Goal: Communication & Community: Answer question/provide support

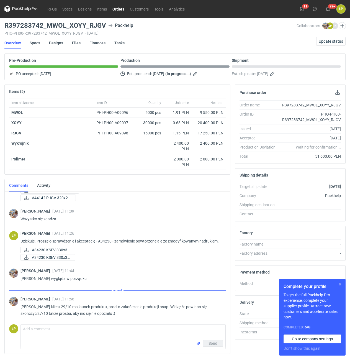
click at [339, 282] on button "button" at bounding box center [340, 284] width 7 height 7
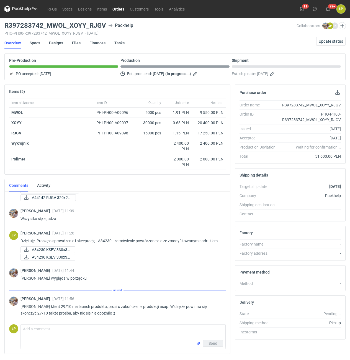
scroll to position [320, 0]
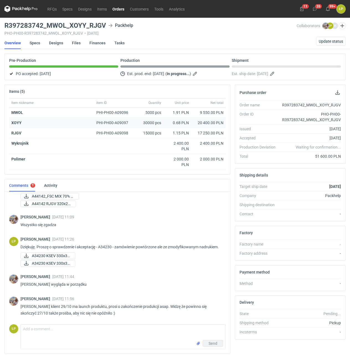
click at [20, 123] on strong "XOYY" at bounding box center [16, 123] width 10 height 4
click at [54, 46] on link "Designs" at bounding box center [56, 43] width 14 height 12
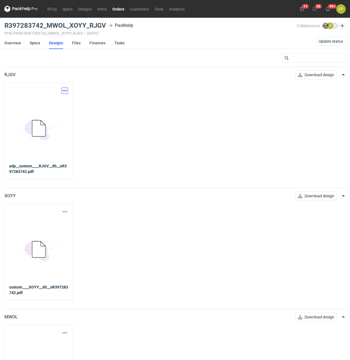
click at [65, 92] on button "button" at bounding box center [65, 90] width 7 height 7
click at [62, 104] on link "Download design part" at bounding box center [40, 102] width 51 height 9
click at [67, 209] on div "Download design part 5BD5AC33-3523-40E7-9262-1BFF0AD53D48@1x custom____XOYY__d0…" at bounding box center [38, 252] width 68 height 96
click at [67, 211] on button "button" at bounding box center [65, 212] width 7 height 7
click at [62, 221] on link "Download design part" at bounding box center [40, 224] width 51 height 9
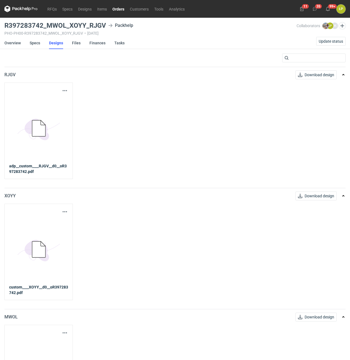
scroll to position [61, 0]
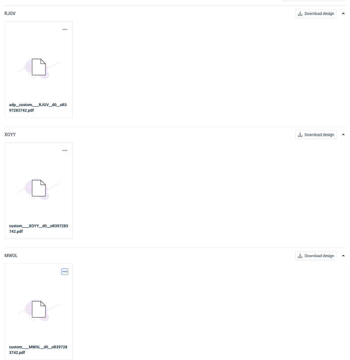
click at [64, 270] on button "button" at bounding box center [65, 271] width 7 height 7
click at [62, 279] on div "Download design part" at bounding box center [40, 283] width 55 height 13
click at [62, 282] on link "Download design part" at bounding box center [40, 283] width 51 height 9
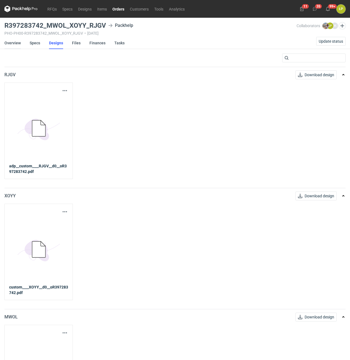
click at [14, 44] on link "Overview" at bounding box center [12, 43] width 16 height 12
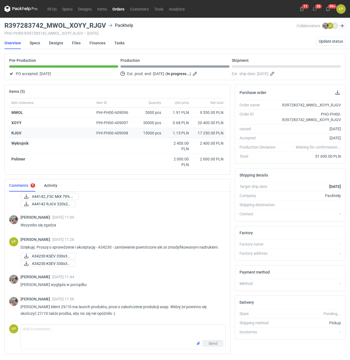
scroll to position [320, 0]
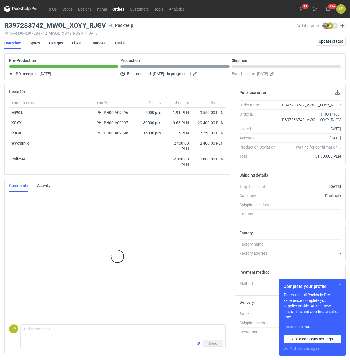
click at [339, 283] on button "button" at bounding box center [340, 284] width 7 height 7
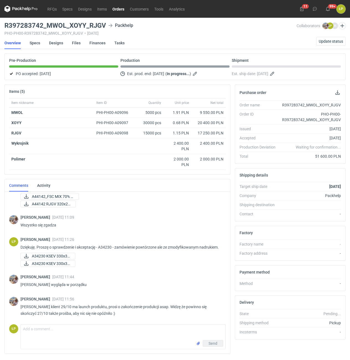
scroll to position [320, 0]
click at [155, 326] on textarea "Comment message" at bounding box center [123, 333] width 205 height 16
type textarea "Będzie do odbioru 27.10"
click at [210, 343] on span "Send" at bounding box center [213, 344] width 9 height 4
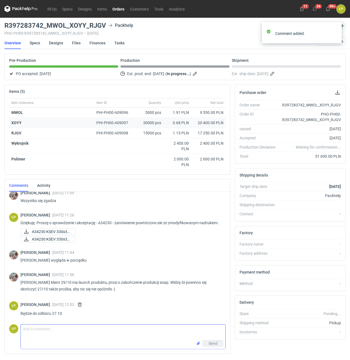
scroll to position [344, 0]
